Goal: Transaction & Acquisition: Purchase product/service

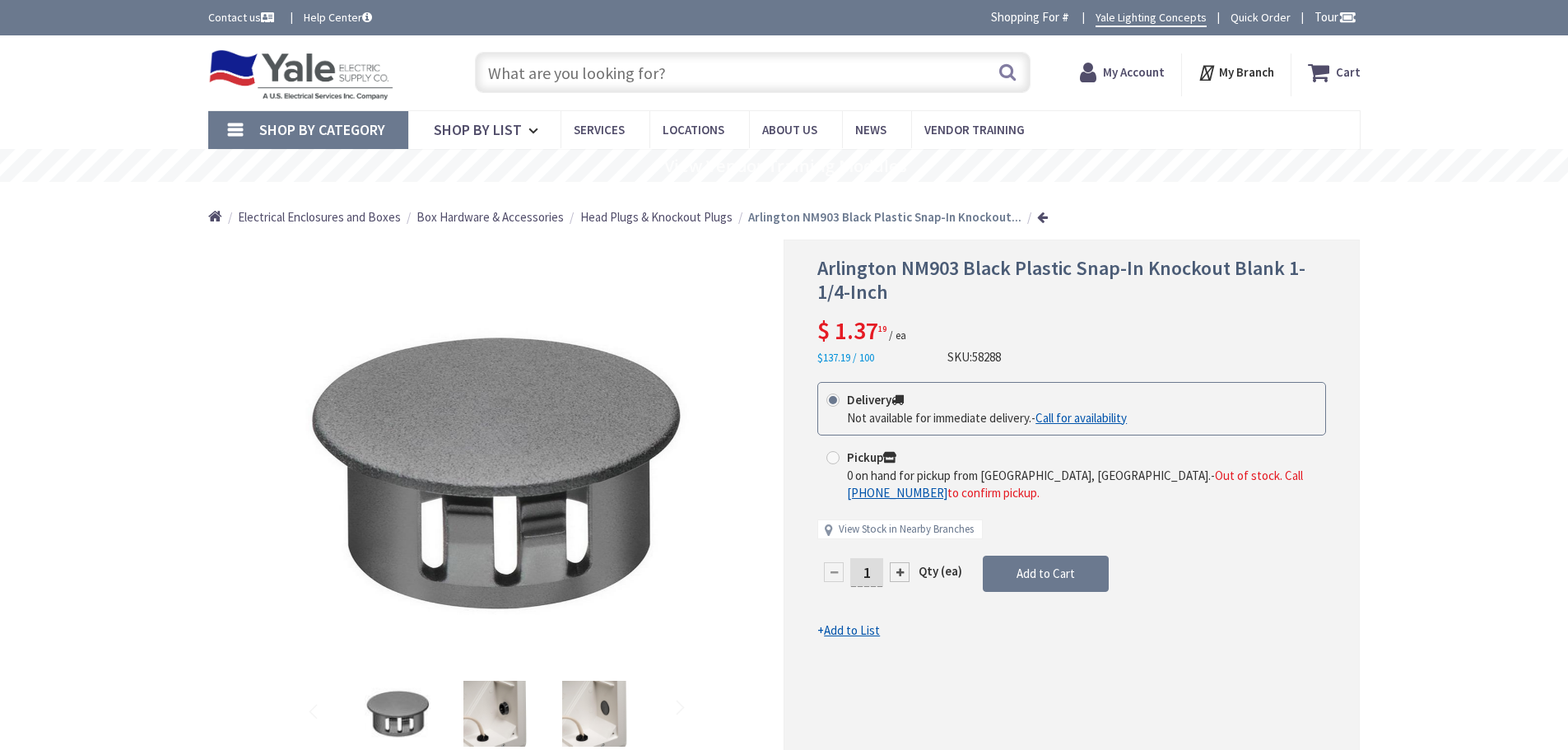
click at [539, 65] on input "text" at bounding box center [753, 72] width 556 height 41
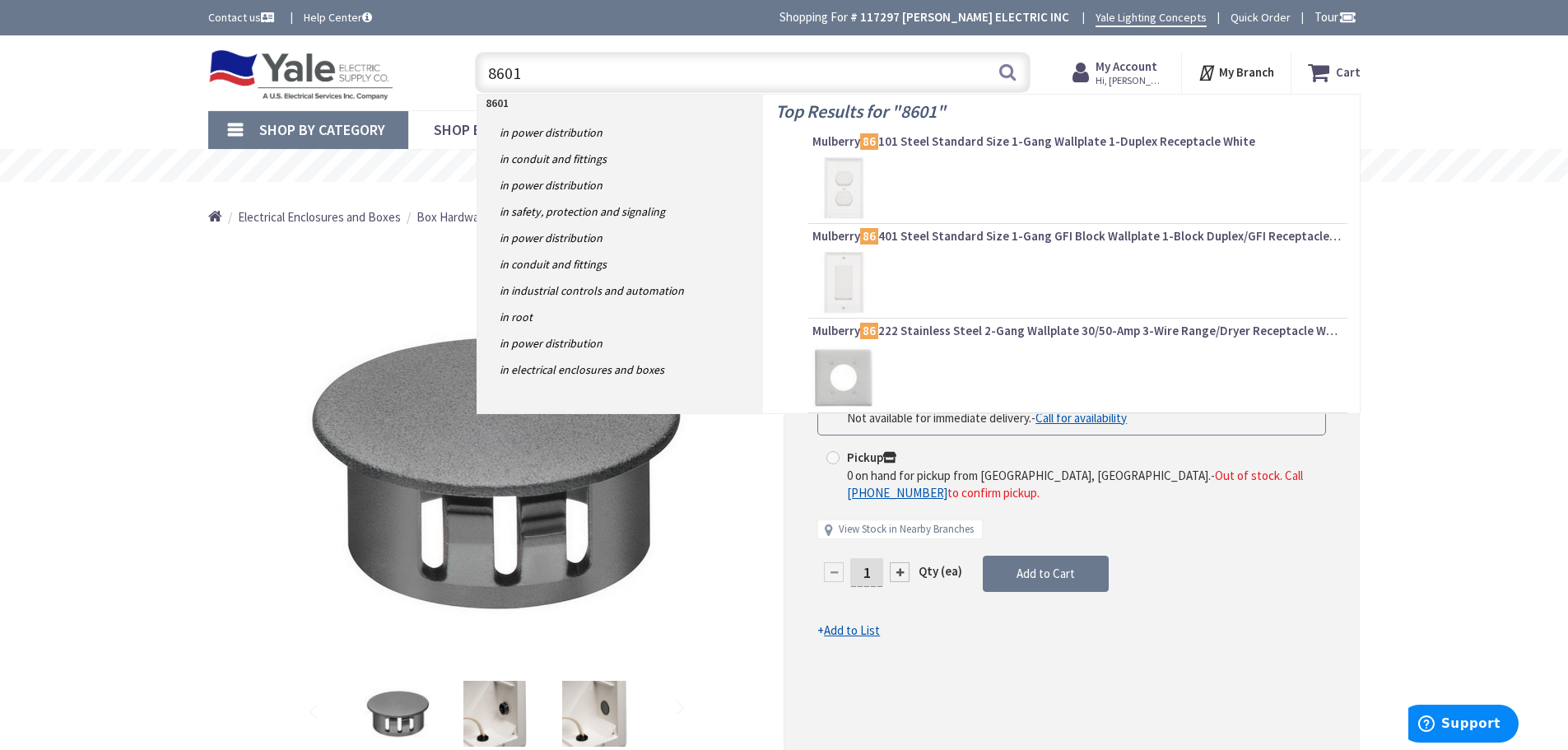
type input "86014"
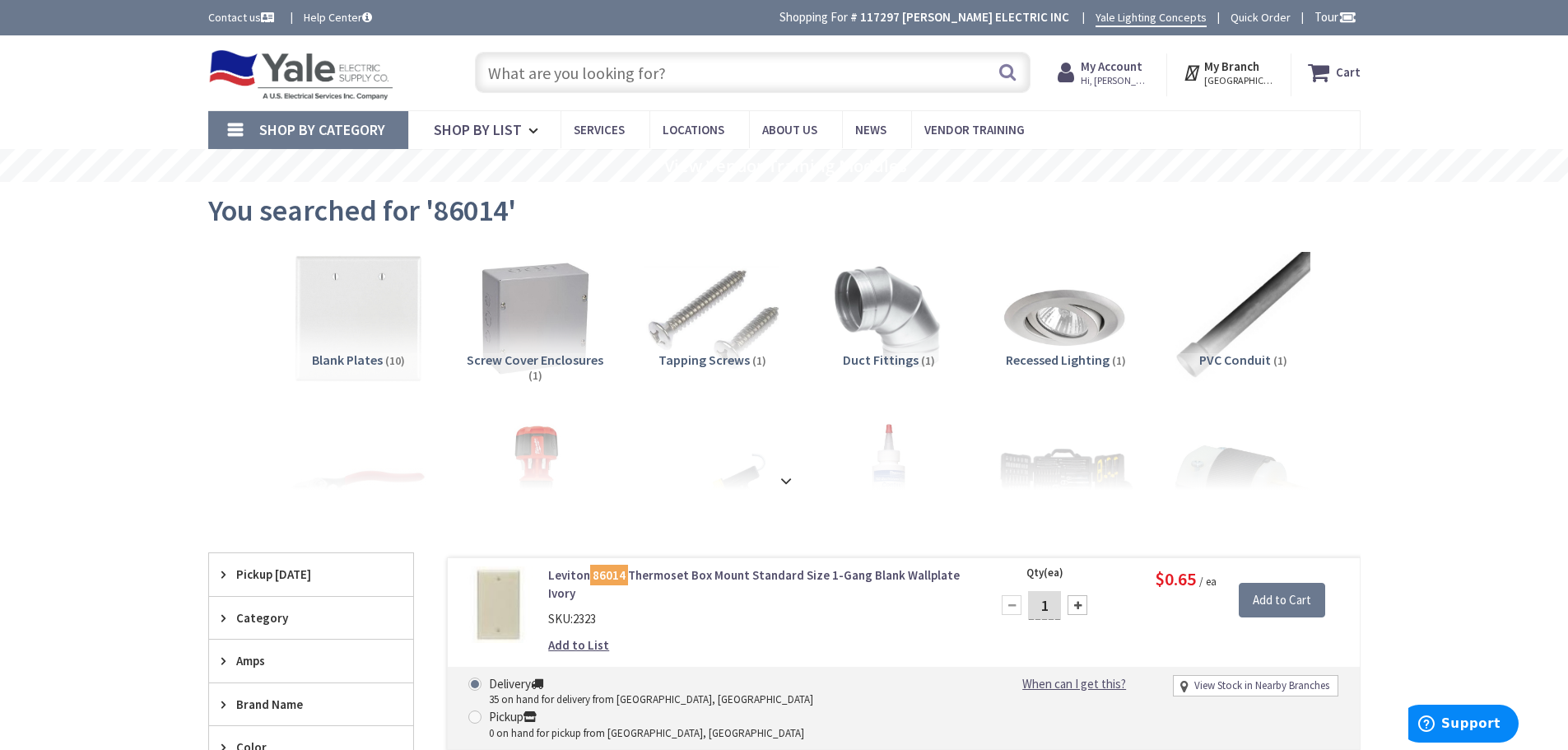
click at [747, 575] on link "Leviton 86014 Thermoset Box Mount Standard Size 1-Gang Blank Wallplate Ivory" at bounding box center [758, 584] width 419 height 35
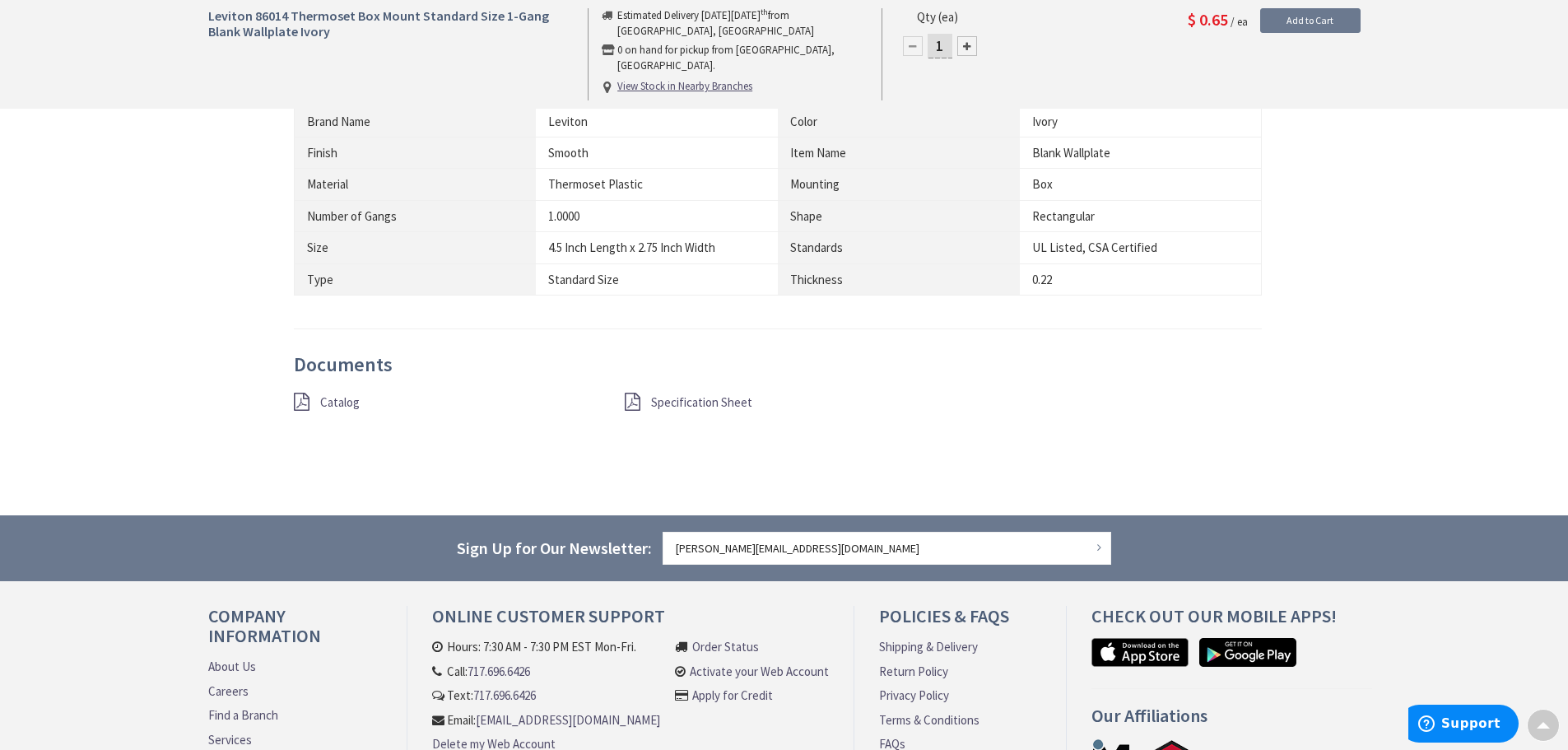
scroll to position [1070, 0]
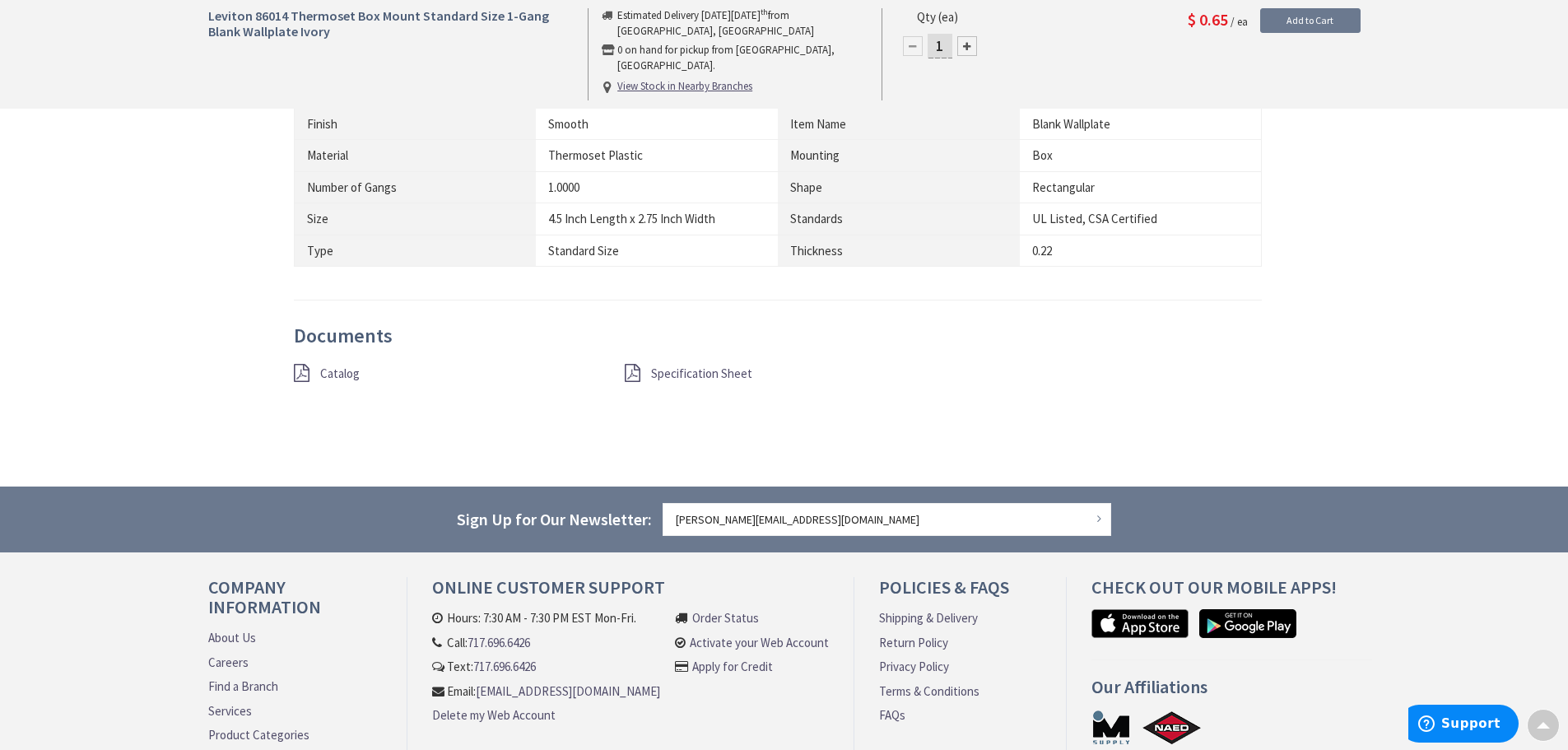
click at [327, 372] on span "Catalog" at bounding box center [339, 373] width 39 height 16
click at [712, 374] on span "Specification Sheet" at bounding box center [701, 373] width 102 height 16
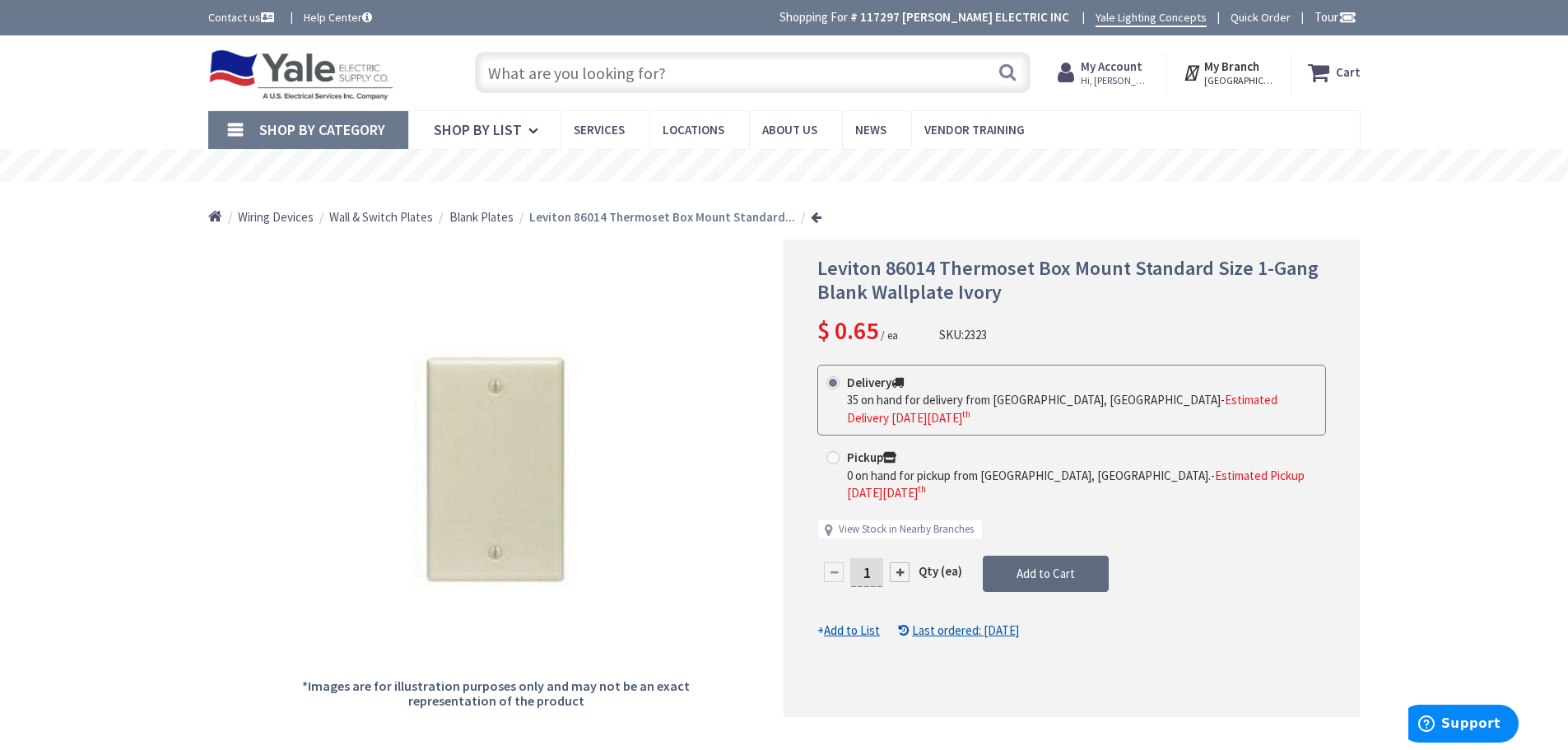
click at [1069, 565] on span "Add to Cart" at bounding box center [1046, 573] width 59 height 16
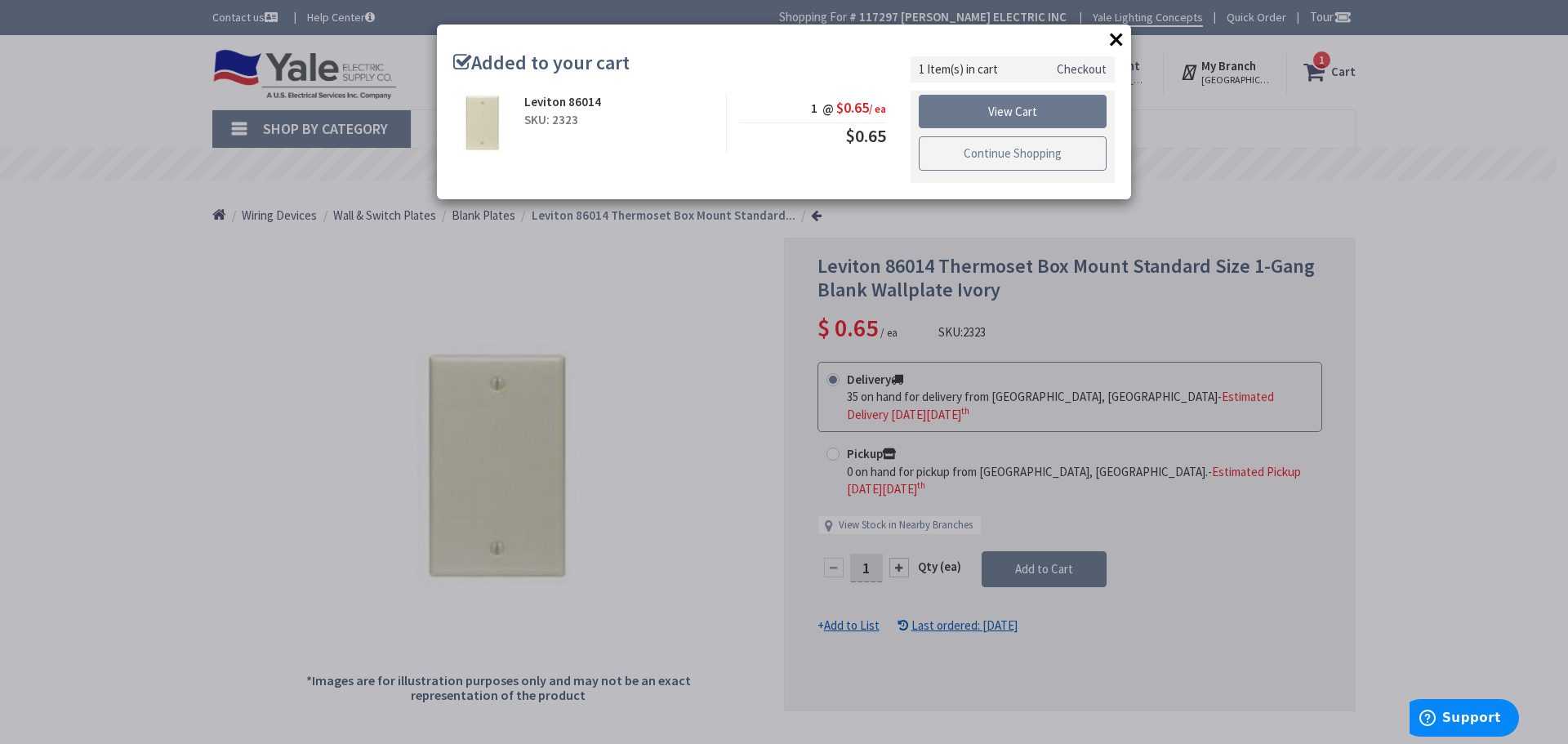
click at [1043, 160] on link "Continue Shopping" at bounding box center [1012, 153] width 187 height 34
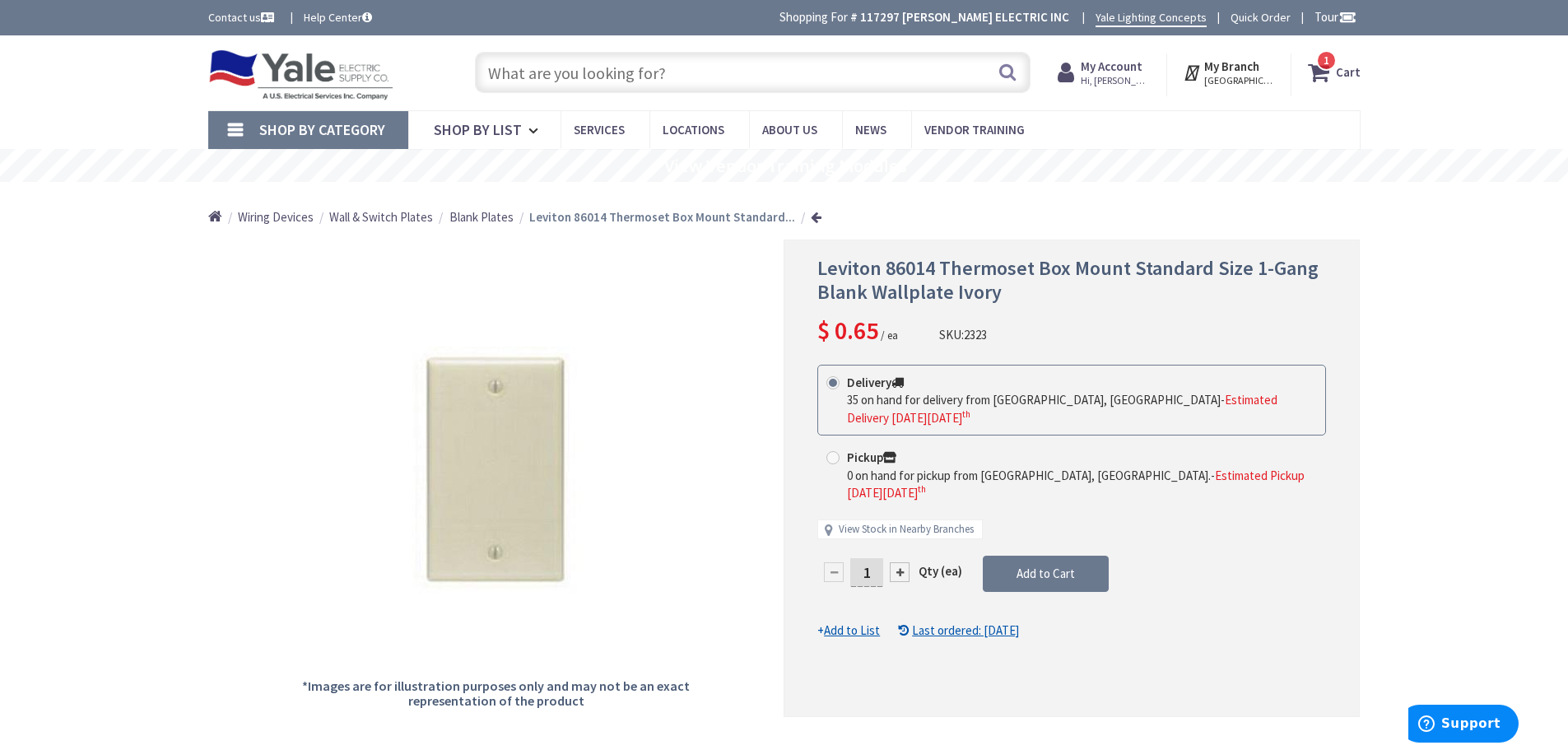
click at [513, 64] on input "text" at bounding box center [753, 72] width 556 height 41
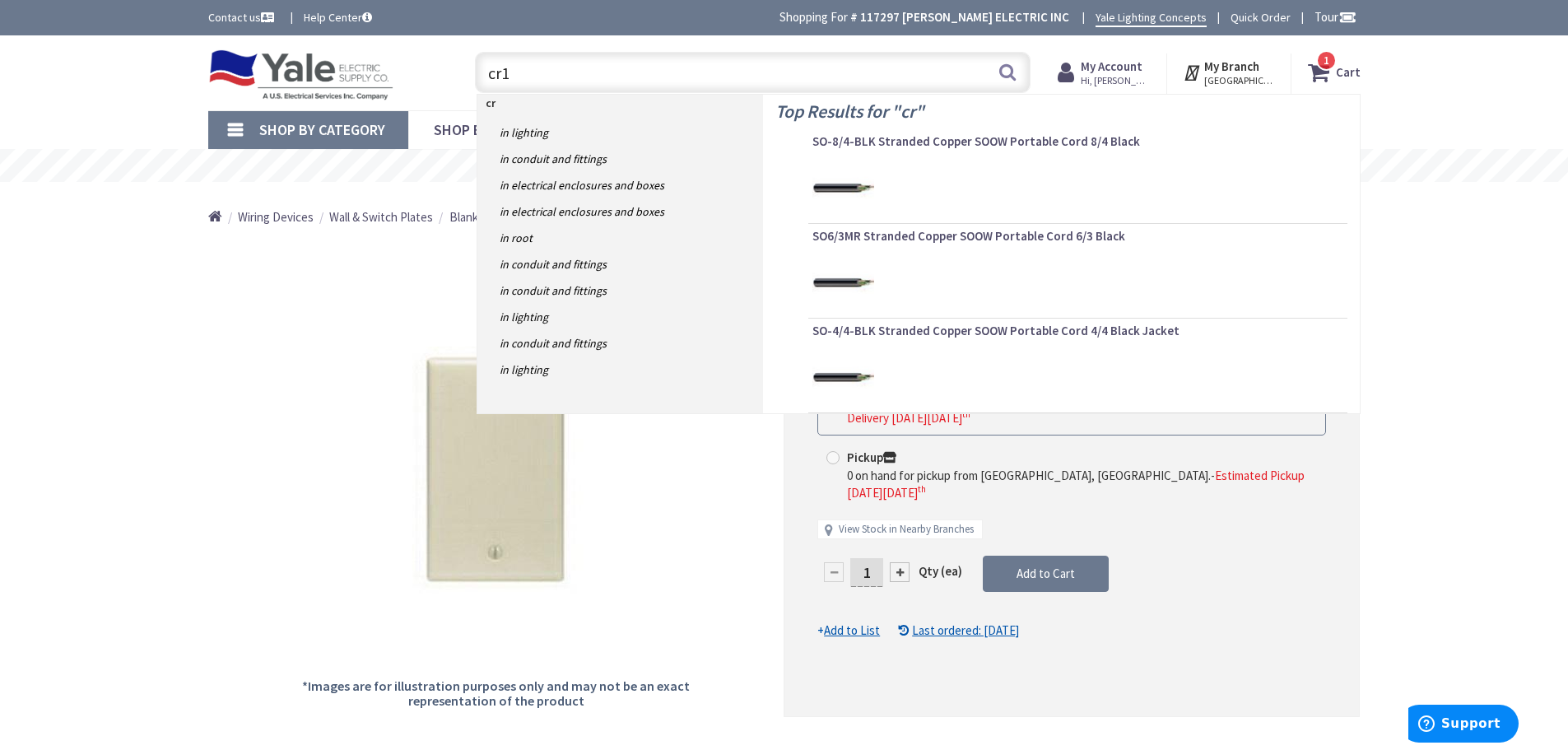
type input "cr15"
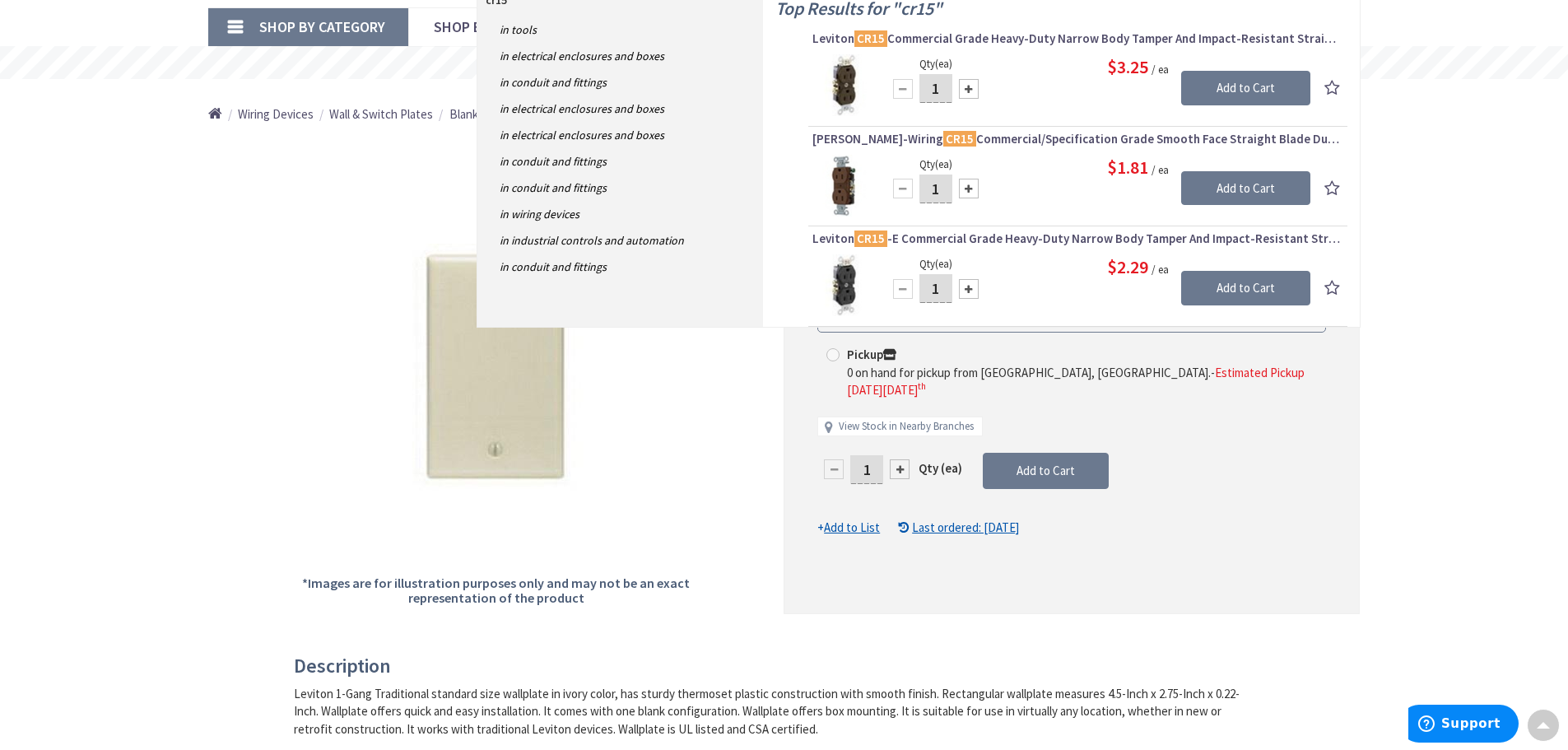
scroll to position [82, 0]
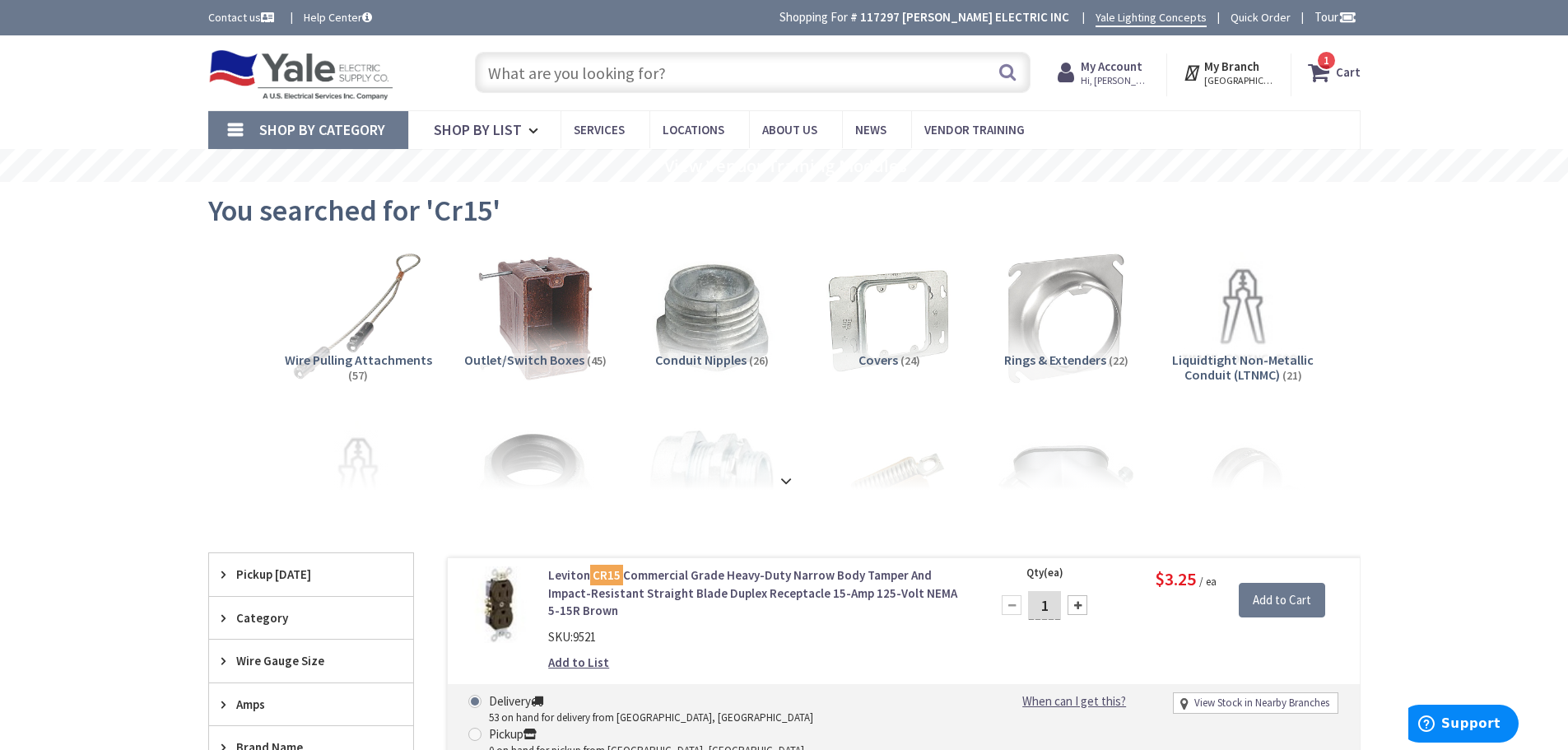
click at [1347, 71] on strong "Cart" at bounding box center [1348, 72] width 24 height 29
